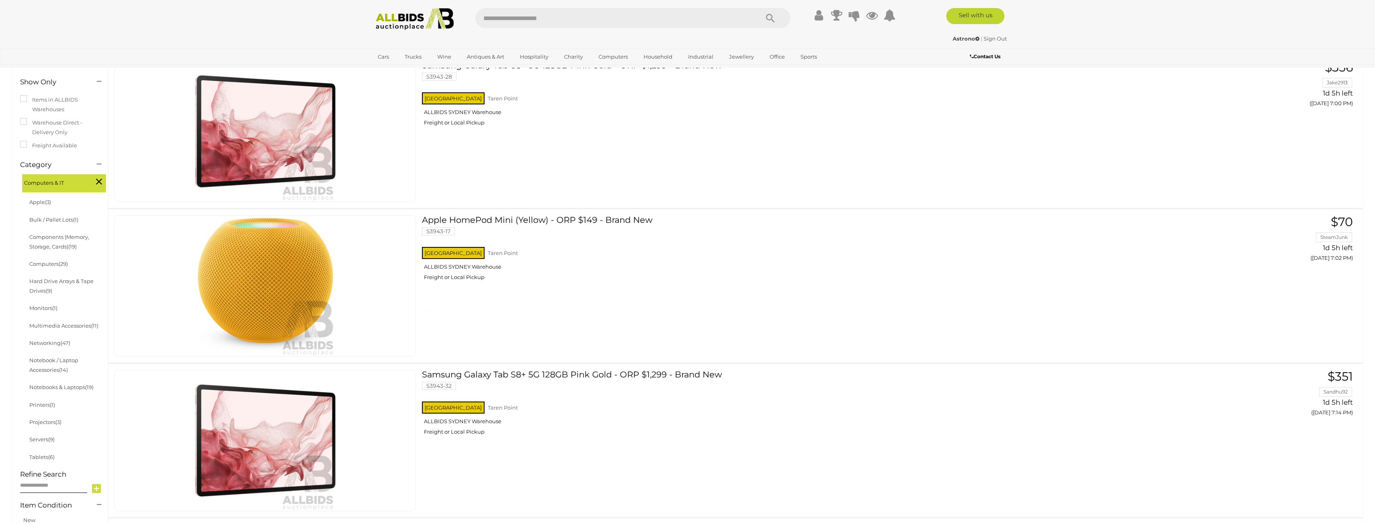
scroll to position [201, 0]
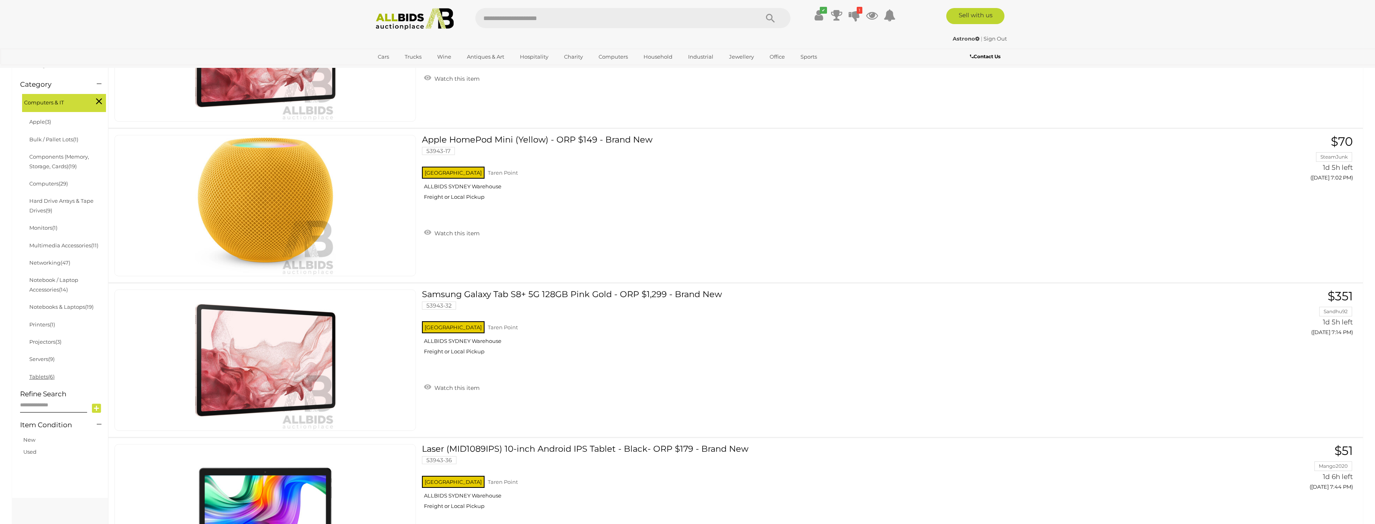
click at [37, 377] on link "Tablets (6)" at bounding box center [41, 376] width 25 height 6
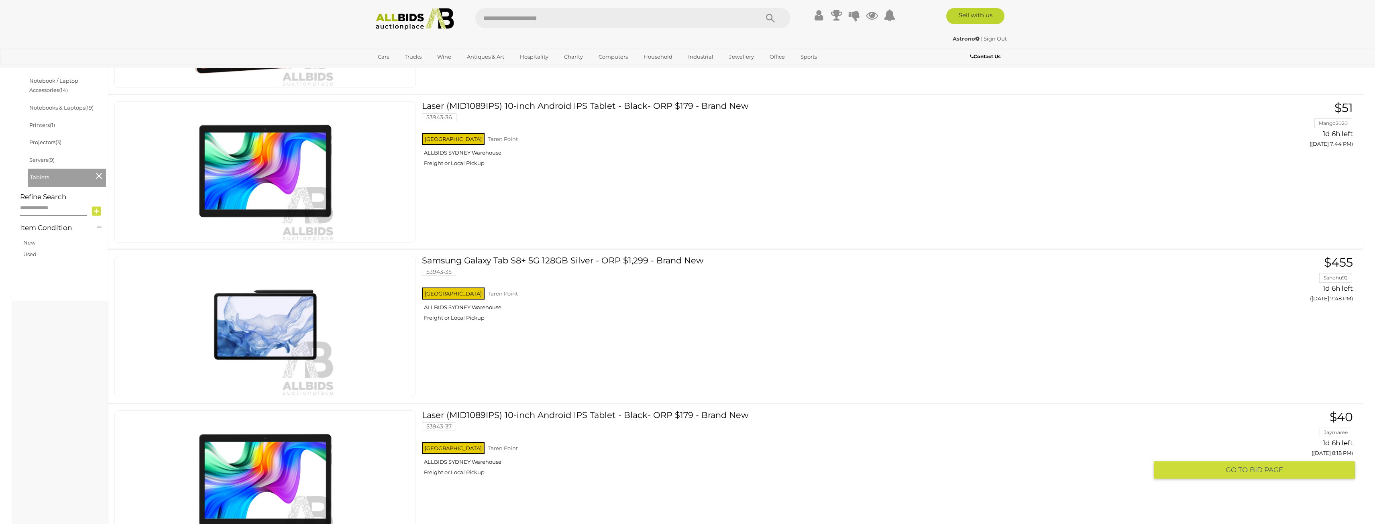
scroll to position [201, 0]
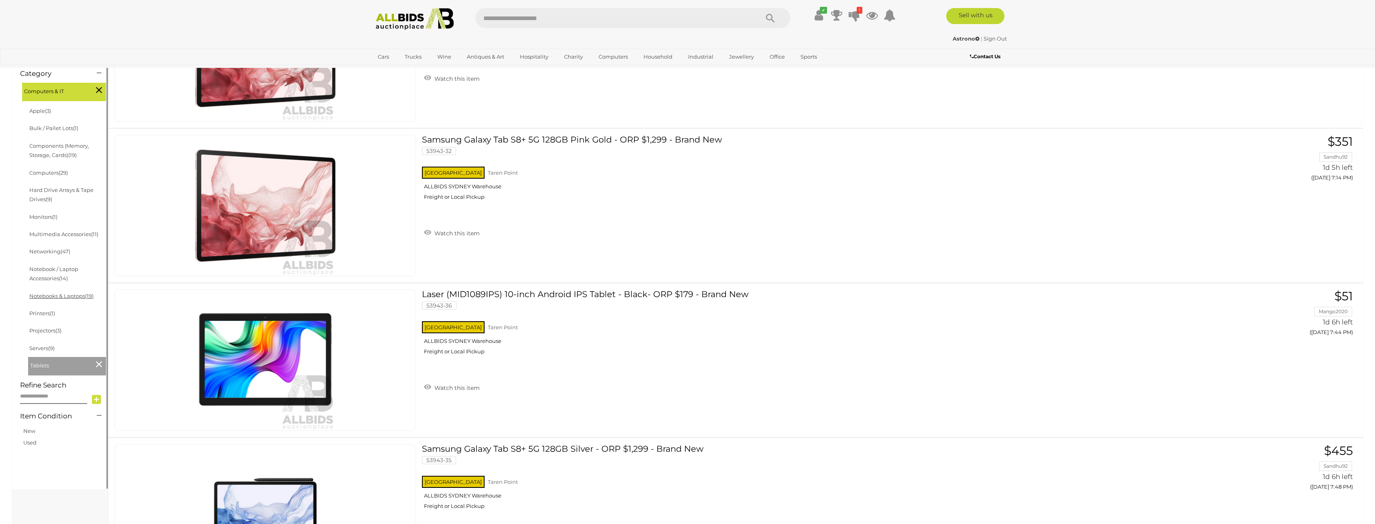
click at [51, 293] on link "Notebooks & Laptops (19)" at bounding box center [61, 296] width 64 height 6
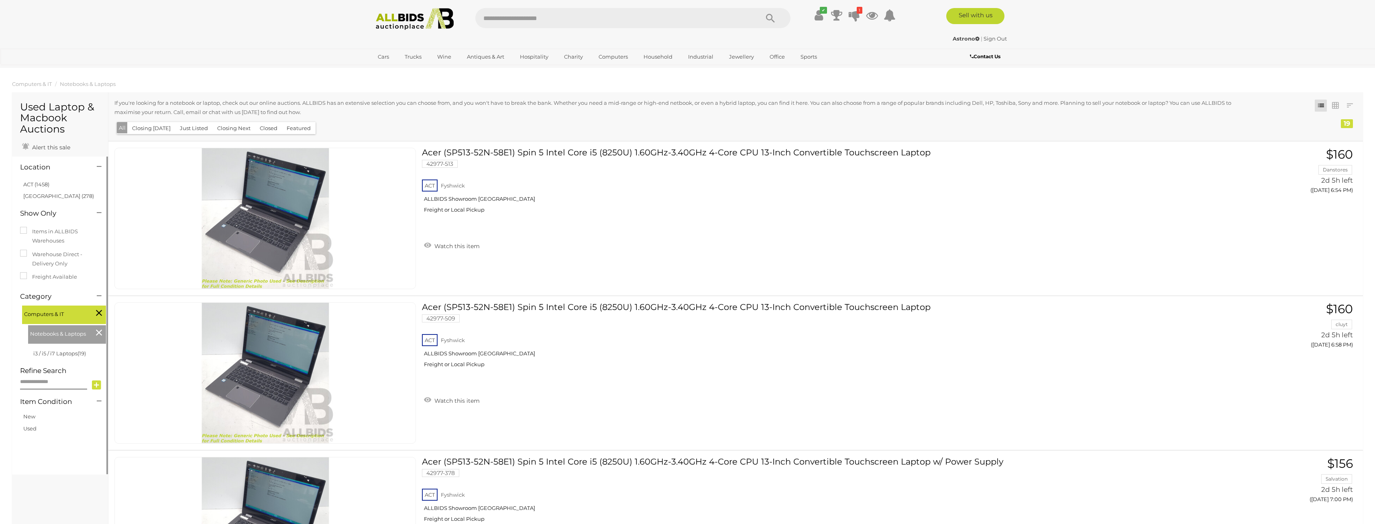
click at [101, 331] on icon at bounding box center [99, 332] width 6 height 10
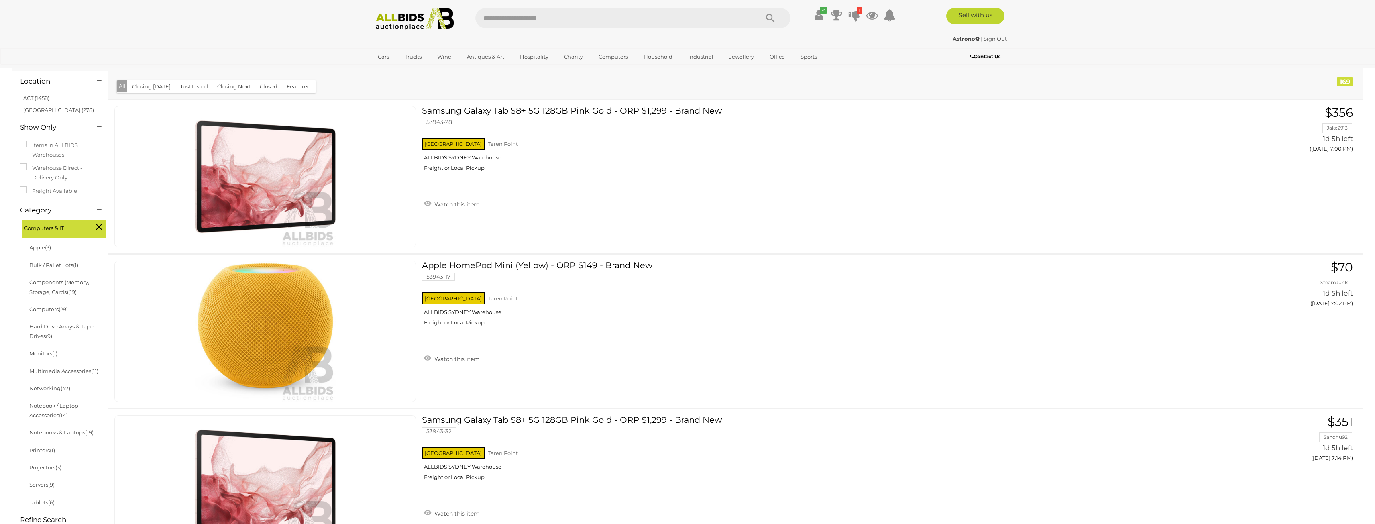
scroll to position [80, 0]
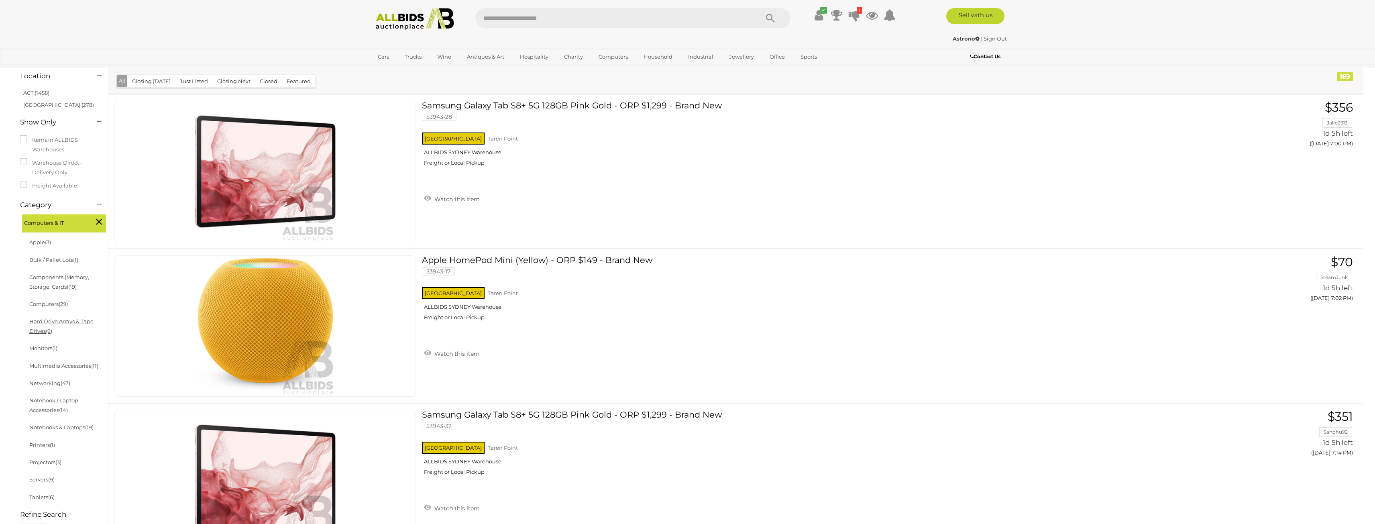
click at [49, 320] on link "Hard Drive Arrays & Tape Drives (9)" at bounding box center [61, 326] width 64 height 16
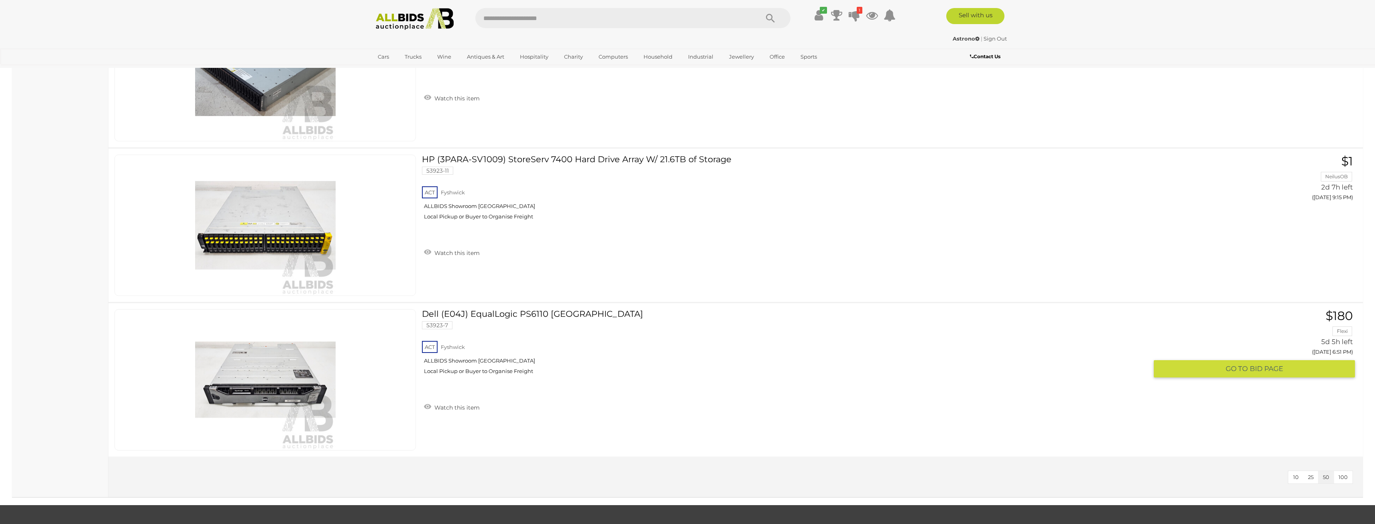
scroll to position [1084, 0]
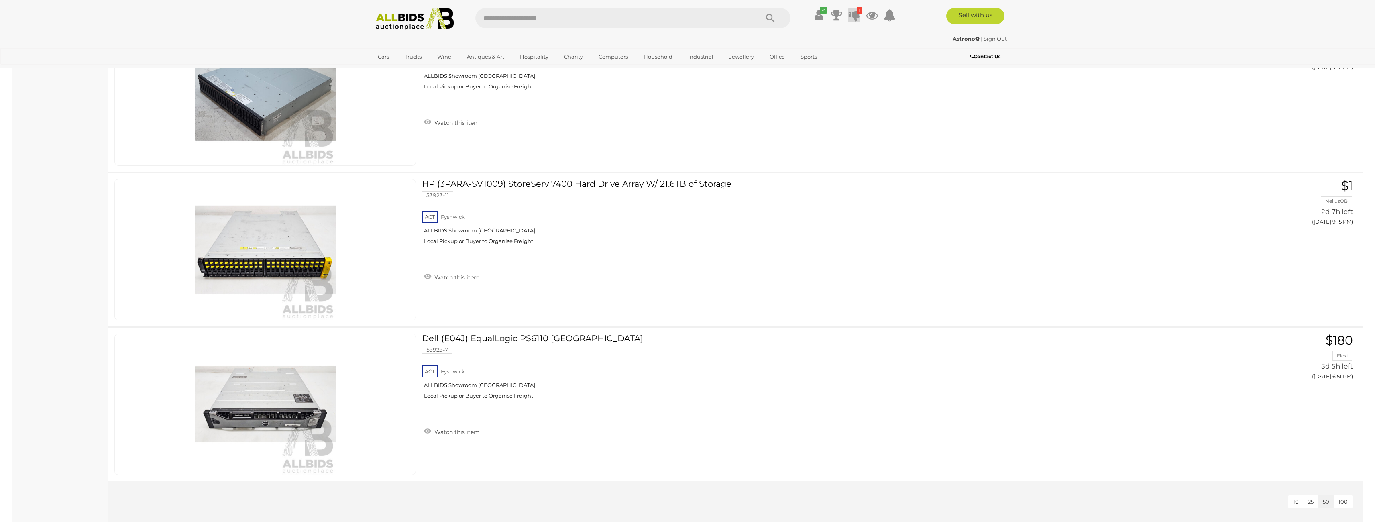
click at [849, 16] on icon at bounding box center [854, 15] width 11 height 14
click at [989, 150] on div "IBM (2072-24C) 24-Bay Hard Drive Array w/ 15.3TB of Total Storage 52544-173 ACT…" at bounding box center [735, 94] width 1267 height 153
